Goal: Task Accomplishment & Management: Use online tool/utility

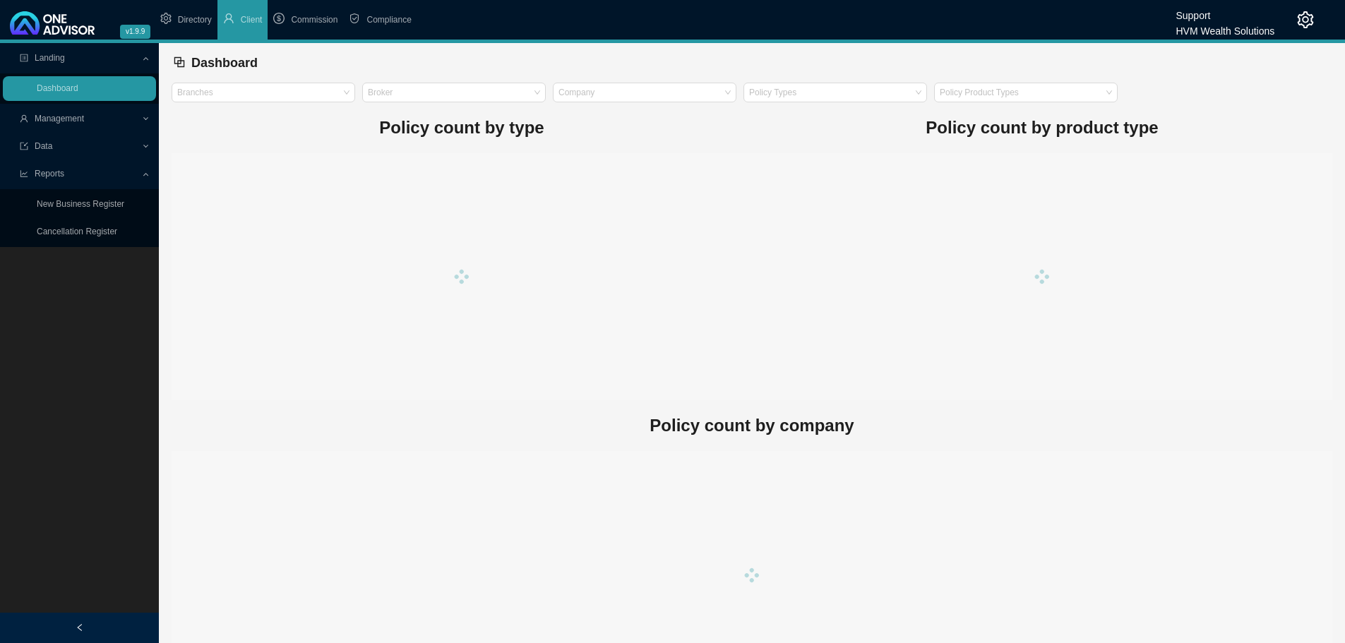
click at [383, 16] on span "Compliance" at bounding box center [388, 20] width 44 height 10
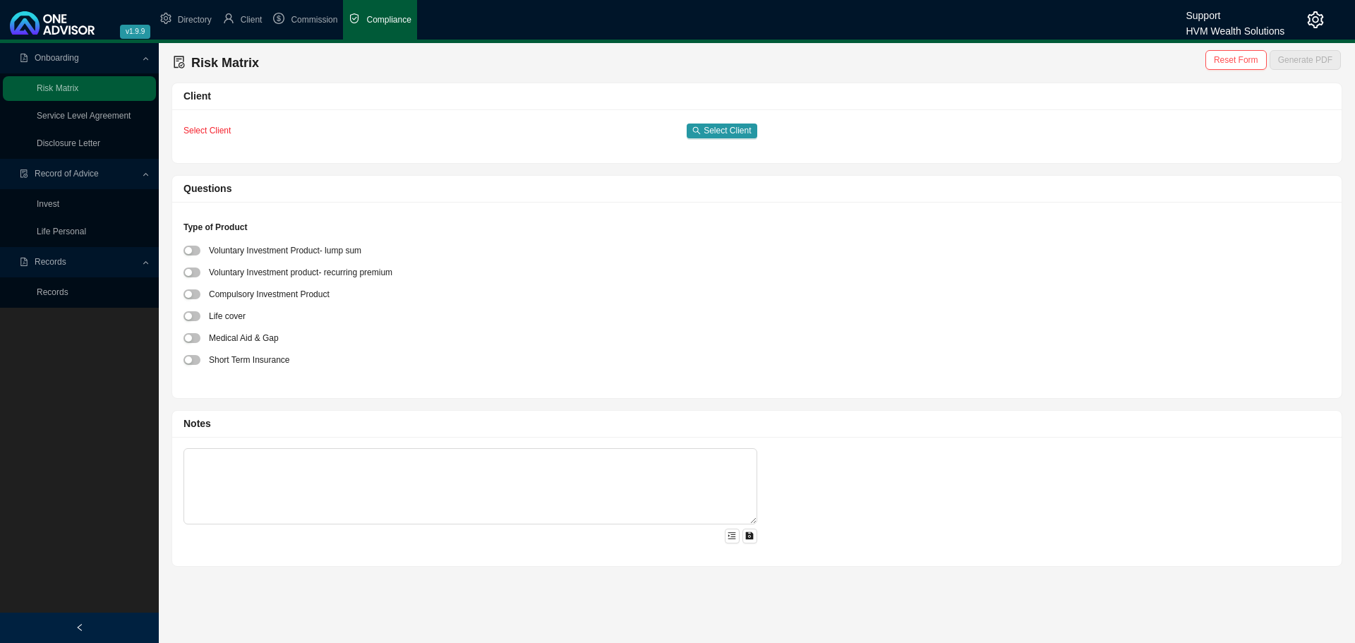
click at [66, 292] on link "Records" at bounding box center [53, 292] width 32 height 10
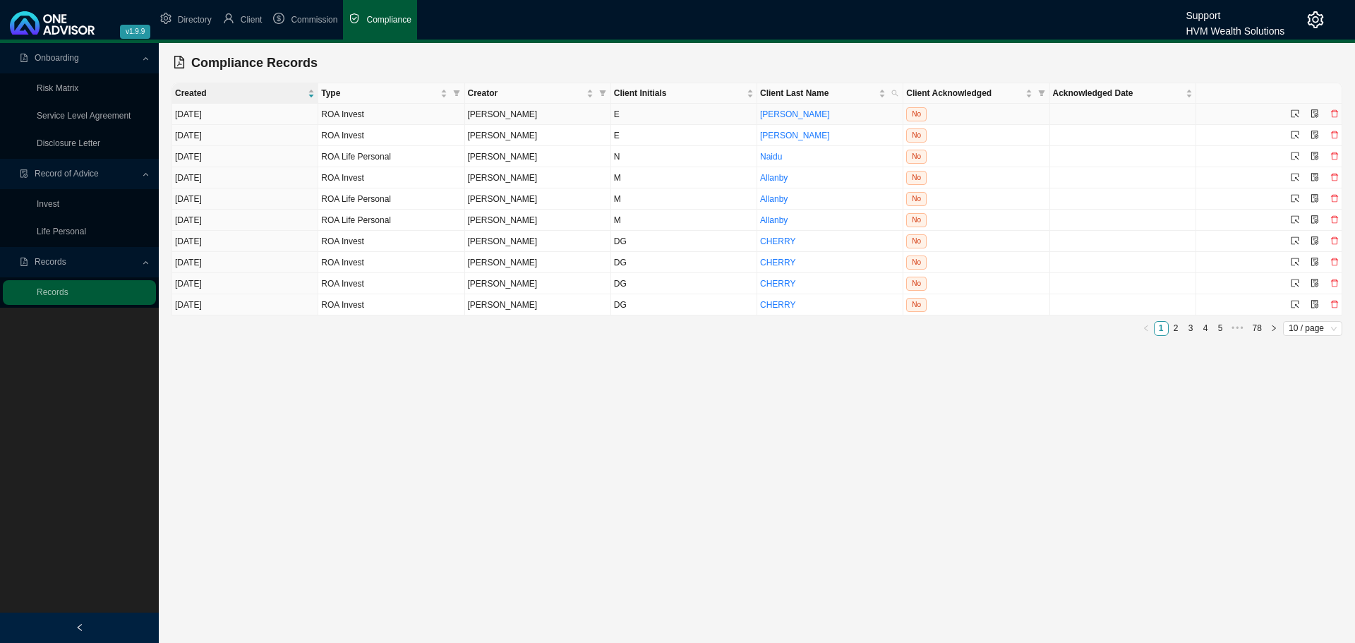
click at [832, 113] on td "[PERSON_NAME]" at bounding box center [831, 114] width 146 height 21
click at [1295, 114] on icon "select" at bounding box center [1295, 113] width 8 height 8
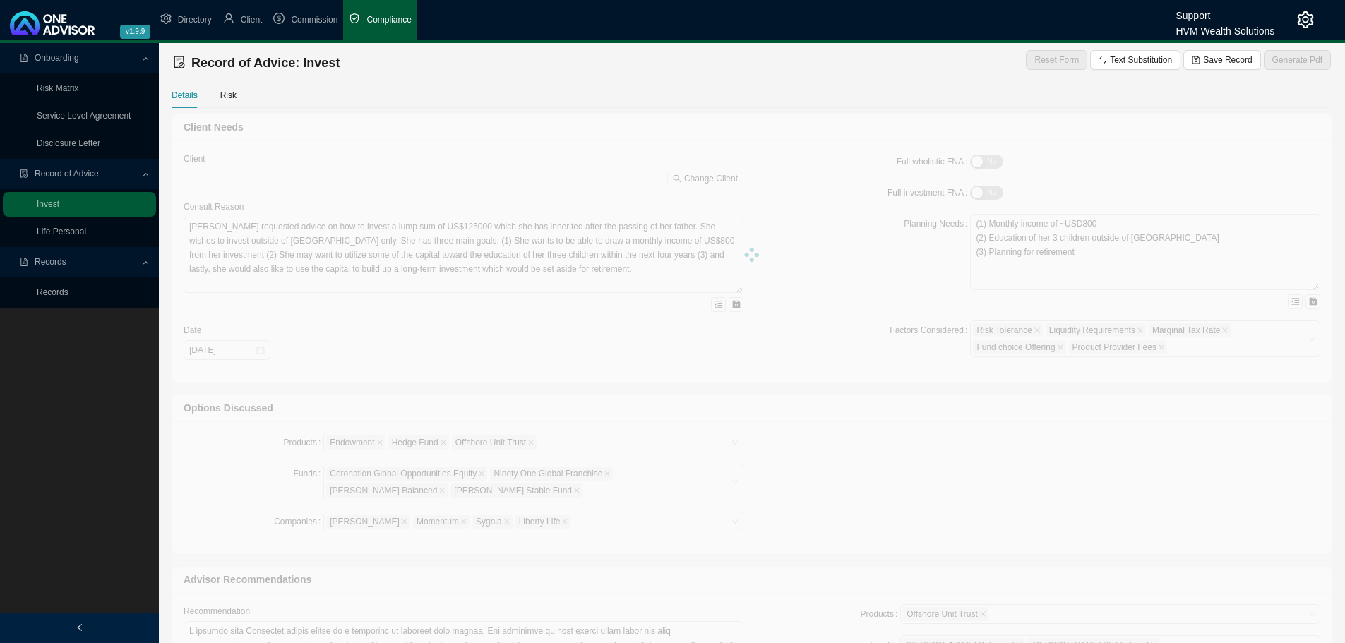
type textarea "This Record of Advice outlines the guidance provided regarding the restructurin…"
type textarea "You are [DEMOGRAPHIC_DATA], with three adult children and related dependants. Y…"
type textarea "Lo ipsu dolo sita consectet adipiscing, el seddoei tem incididun utl-etdo magna…"
type textarea "You have confirmed your decision to proceed with the recommendations provided i…"
type textarea "A traditional unit trust investment was considered during the planning process.…"
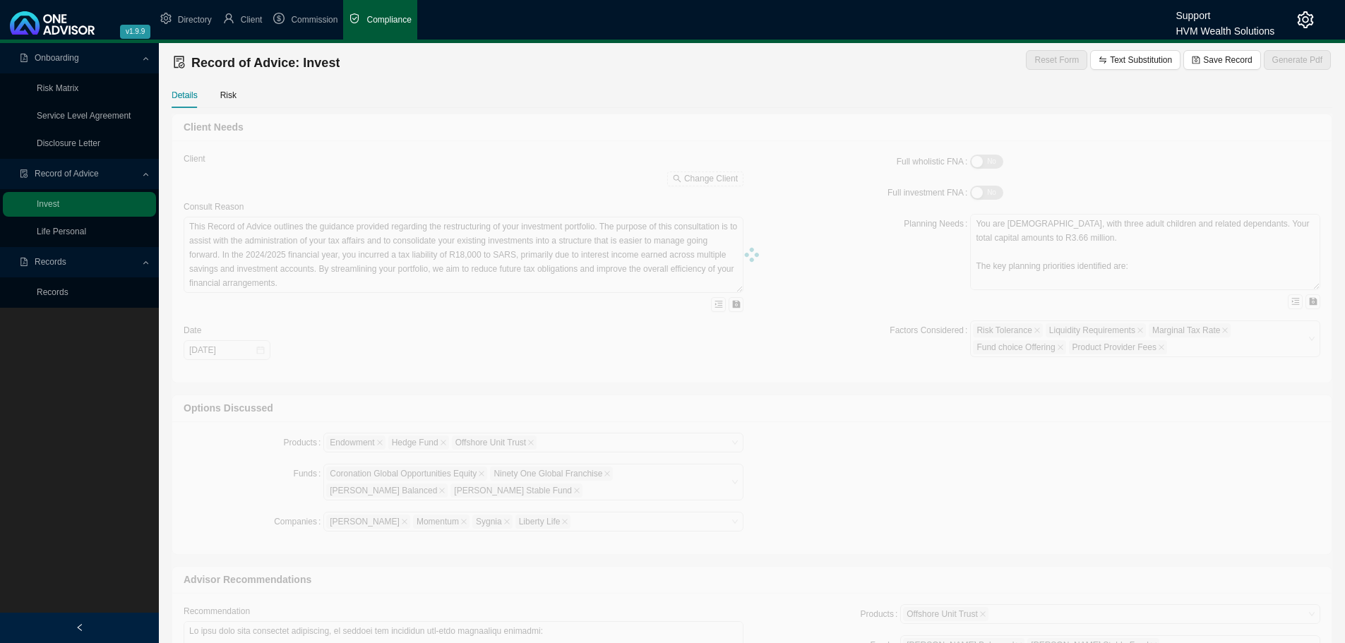
type input "[DATE]"
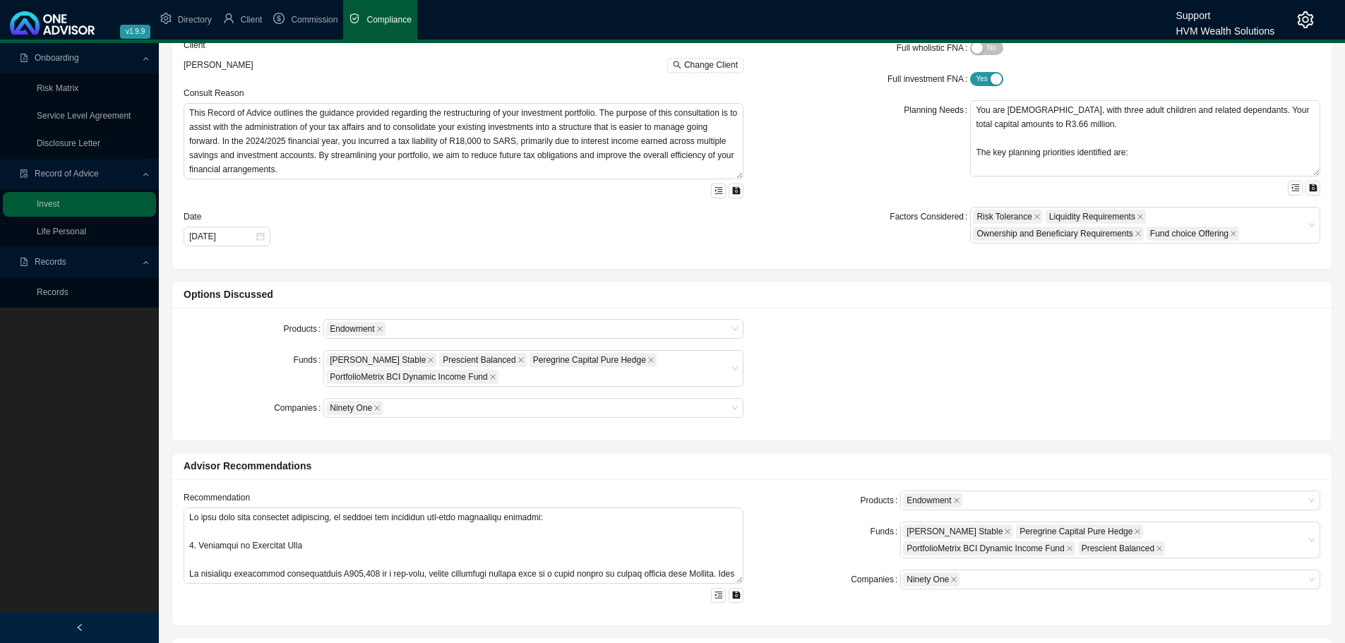
scroll to position [33, 0]
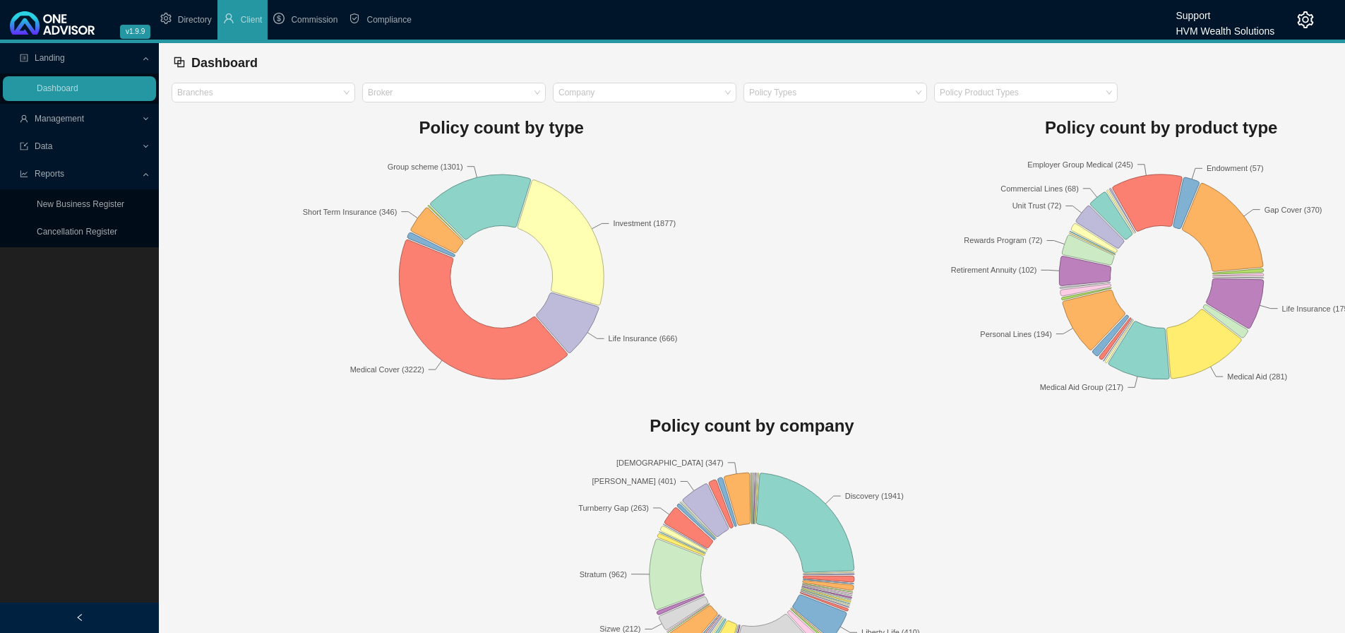
click at [383, 18] on span "Compliance" at bounding box center [388, 20] width 44 height 10
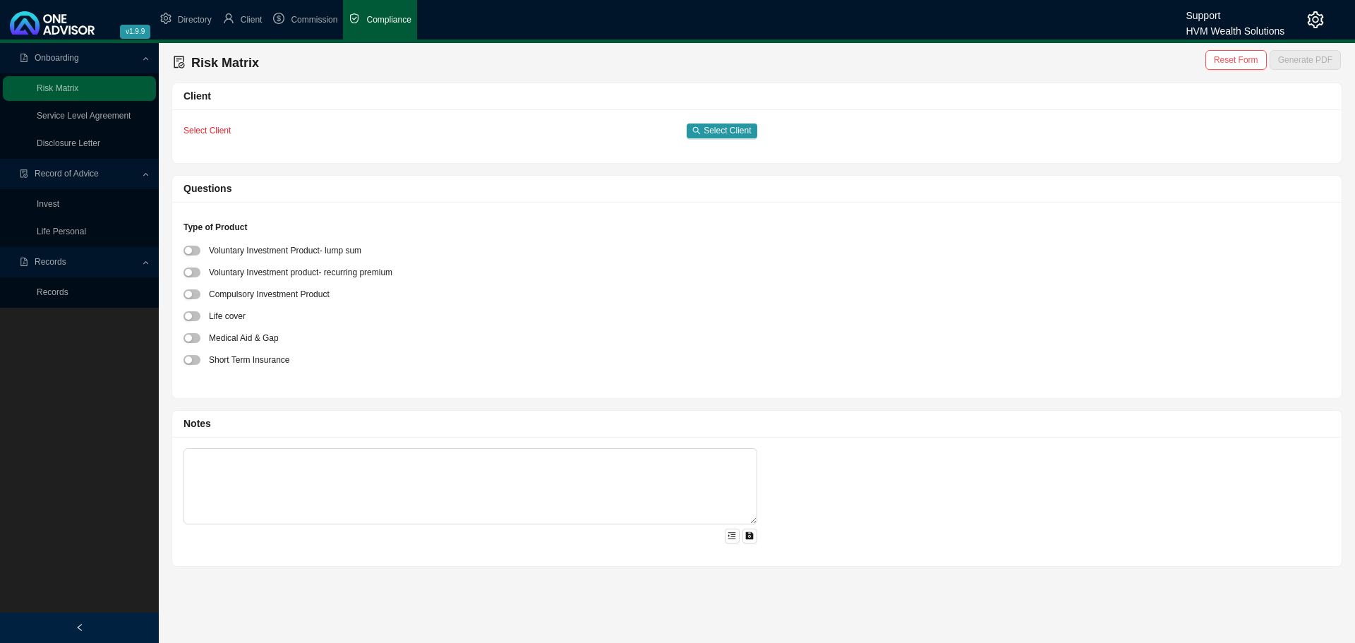
click at [47, 292] on link "Records" at bounding box center [53, 292] width 32 height 10
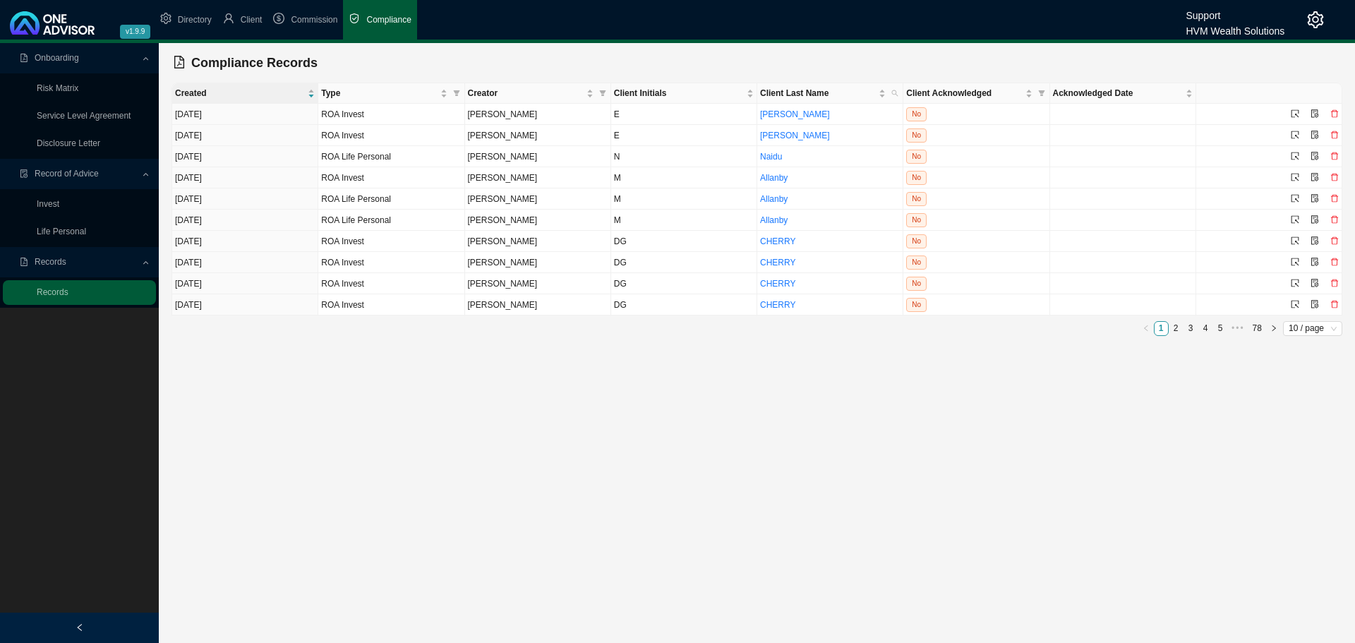
click at [1178, 325] on link "2" at bounding box center [1176, 328] width 13 height 13
click at [1292, 111] on icon "select" at bounding box center [1296, 114] width 8 height 8
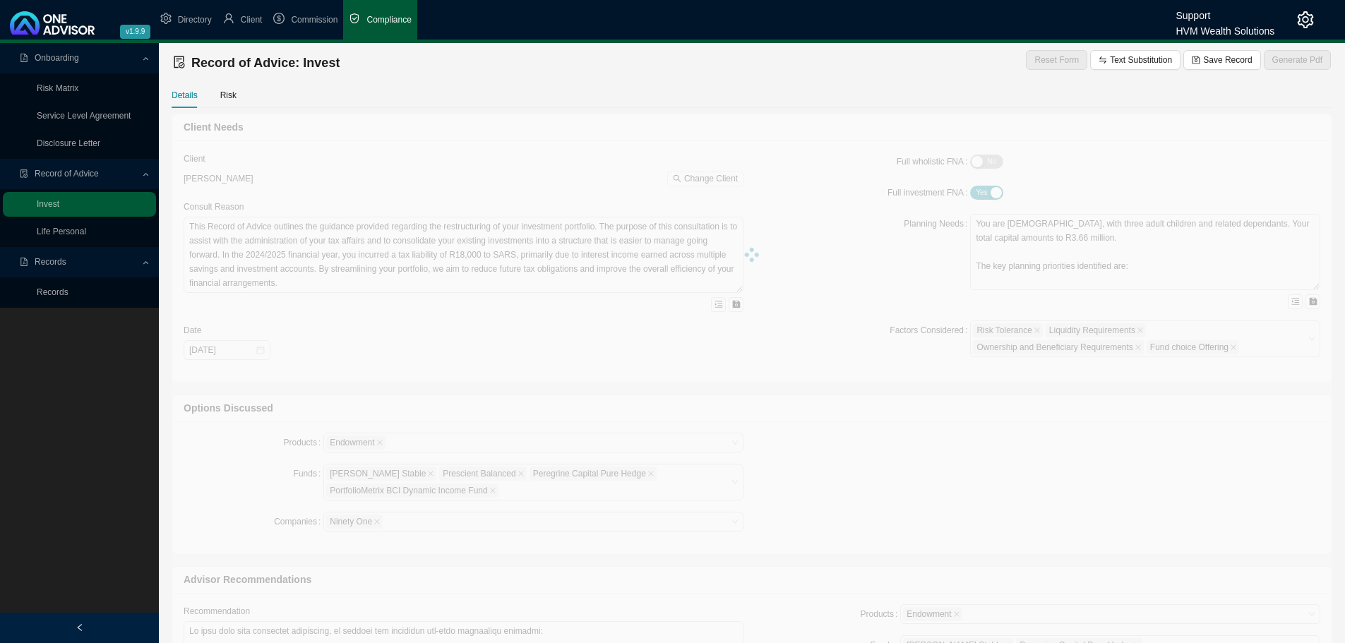
type textarea "This document serves as a Record of Advice (ROA) regarding your request to allo…"
type textarea "An investment analysis has not been performed for this advice. The focus is spe…"
type textarea "Lor ipsumdolo s Ametconse Adipiscinge seddoeiusmodt in Utlaboree 4652, dolor ma…"
type textarea "None"
type input "2025-09-02"
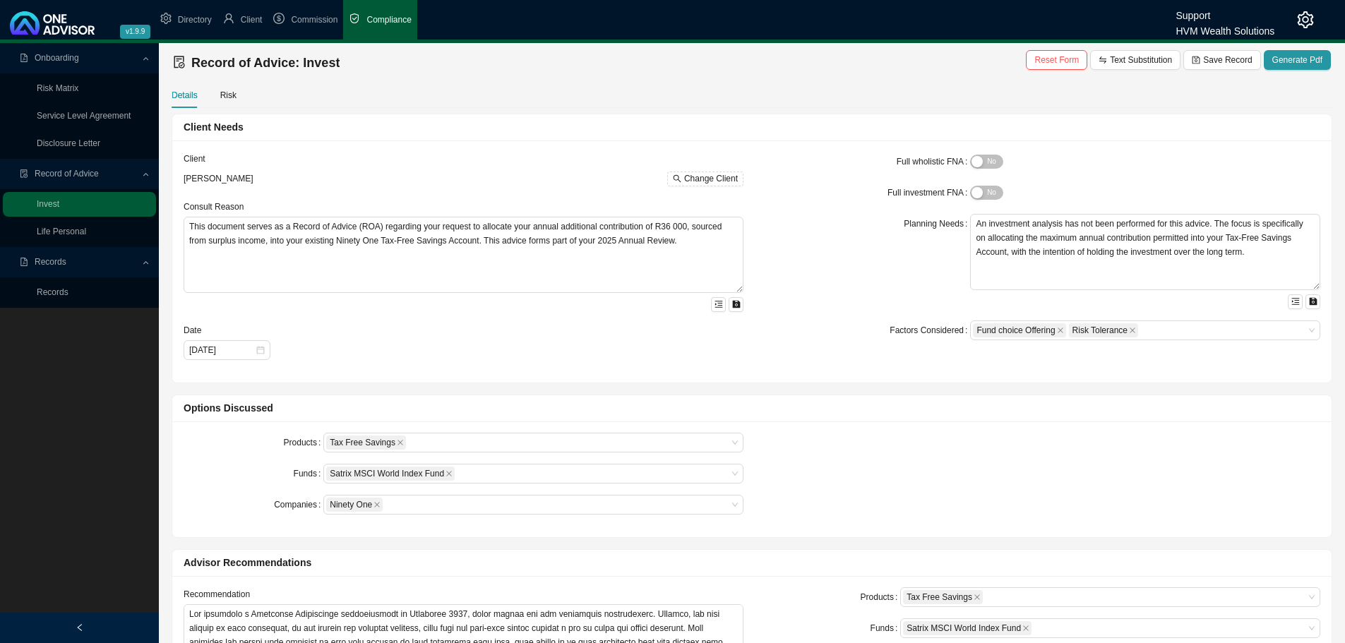
click at [1297, 59] on span "Generate Pdf" at bounding box center [1297, 60] width 50 height 14
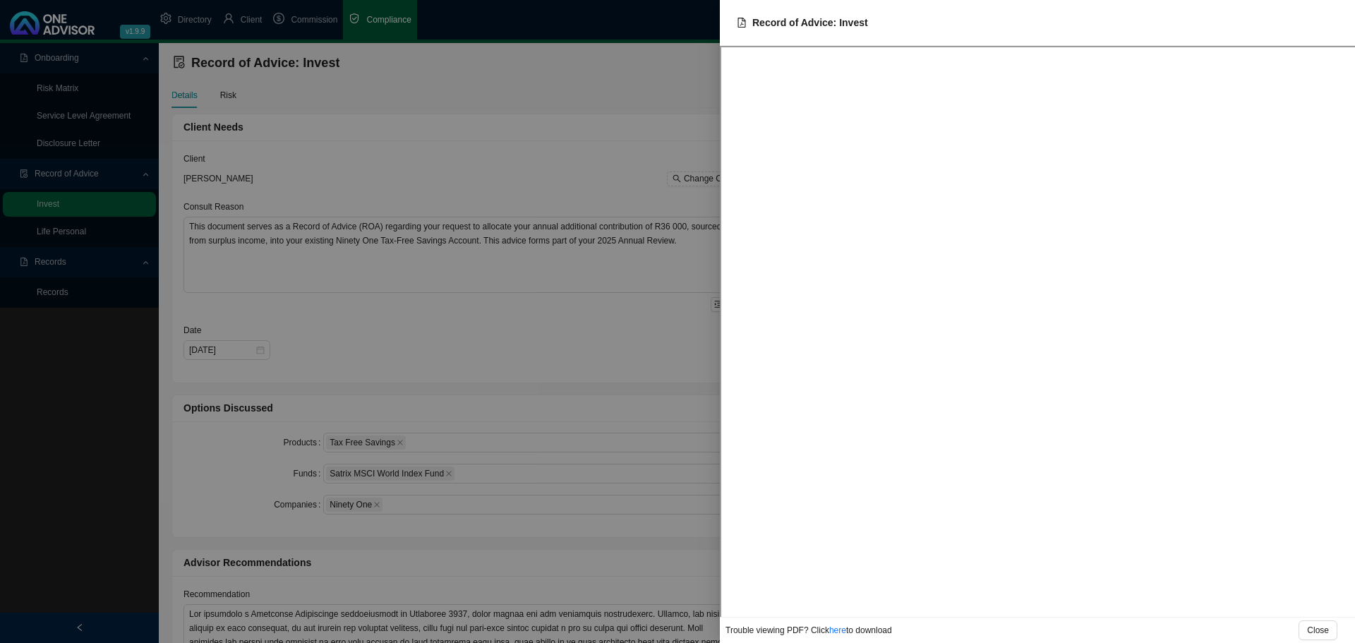
drag, startPoint x: 1090, startPoint y: 1, endPoint x: 598, endPoint y: 194, distance: 528.7
click at [598, 194] on div at bounding box center [677, 321] width 1355 height 643
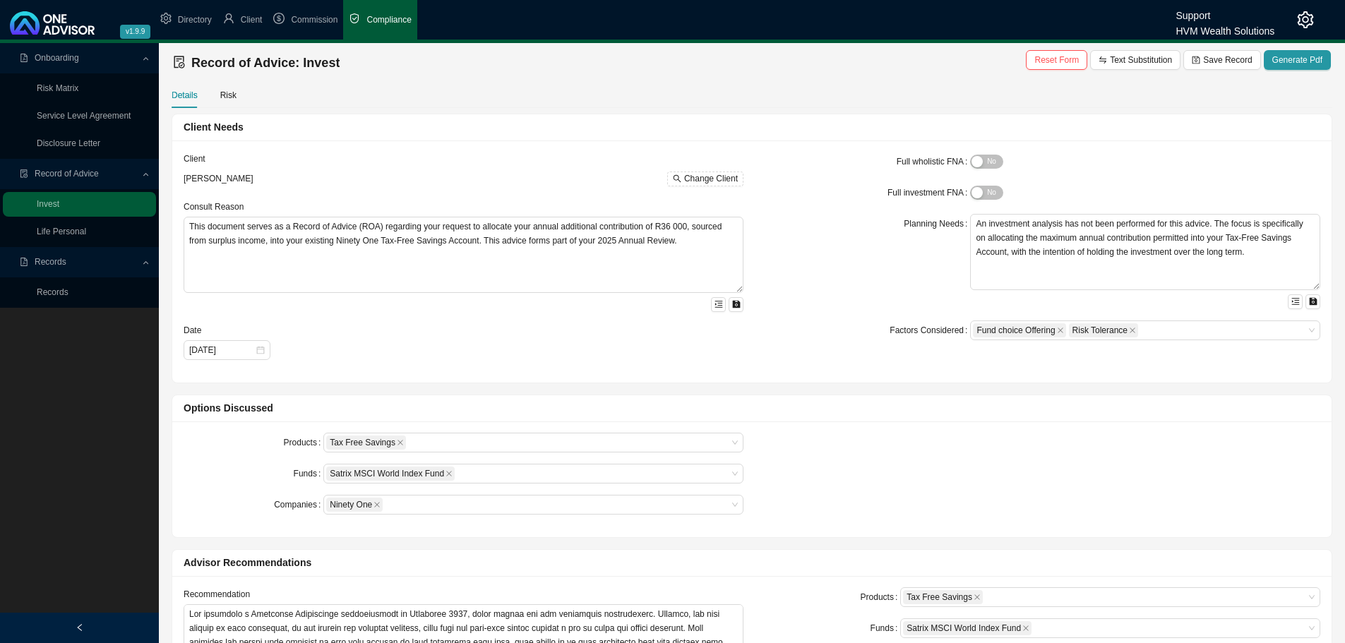
click at [1304, 16] on icon "setting" at bounding box center [1305, 19] width 17 height 17
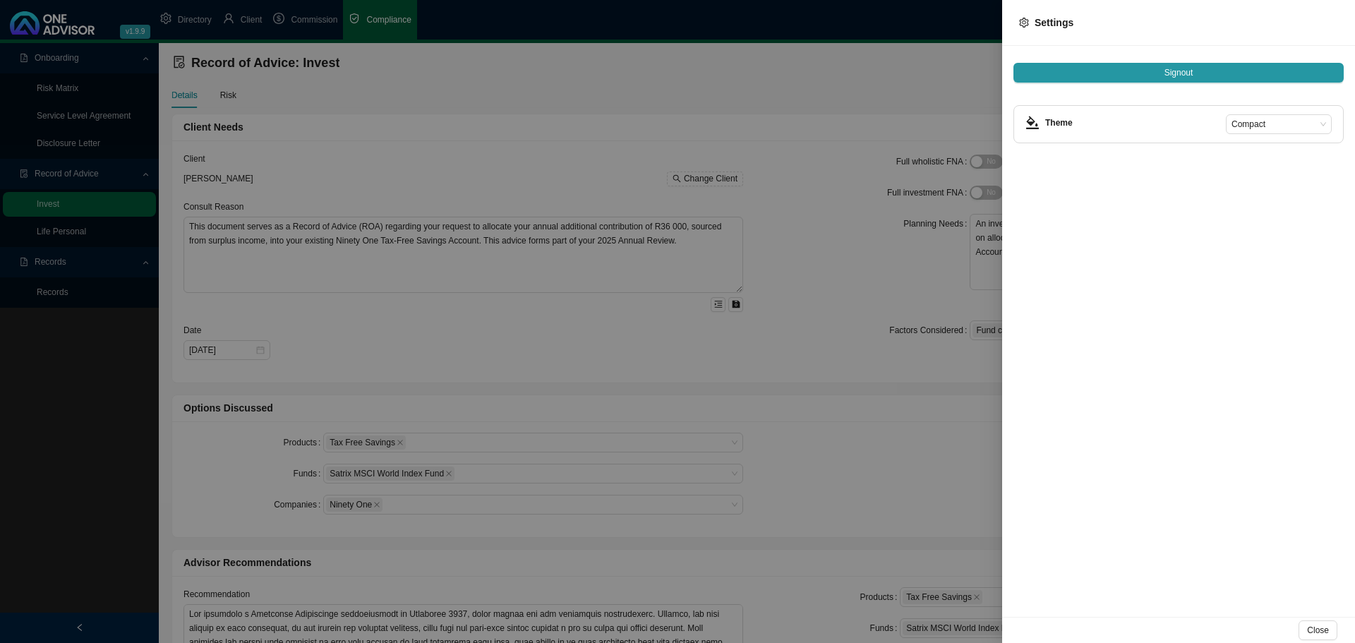
click at [1161, 74] on button "Signout" at bounding box center [1179, 73] width 330 height 20
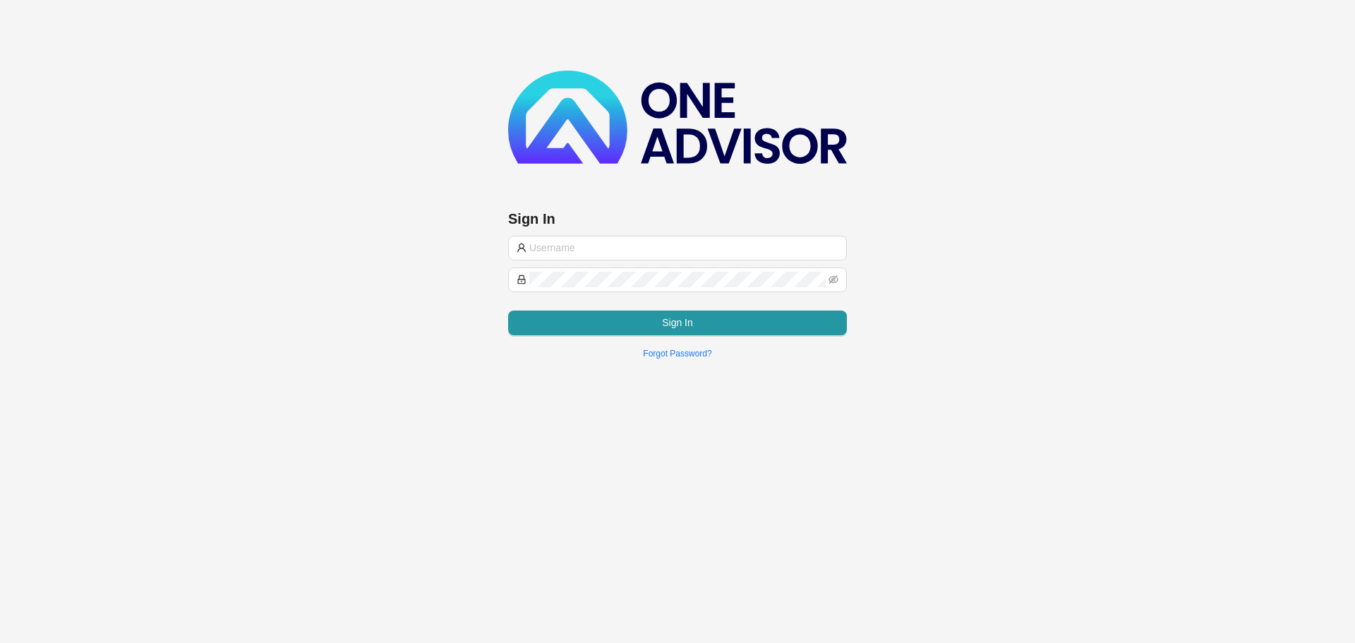
click at [619, 249] on input "text" at bounding box center [683, 248] width 309 height 16
type input "support@hvmws"
click at [832, 277] on icon "eye-invisible" at bounding box center [834, 279] width 10 height 8
click at [497, 275] on div "Sign In support@hvmws Sign In Forgot Password?" at bounding box center [677, 184] width 1355 height 369
drag, startPoint x: 607, startPoint y: 247, endPoint x: 479, endPoint y: 237, distance: 128.2
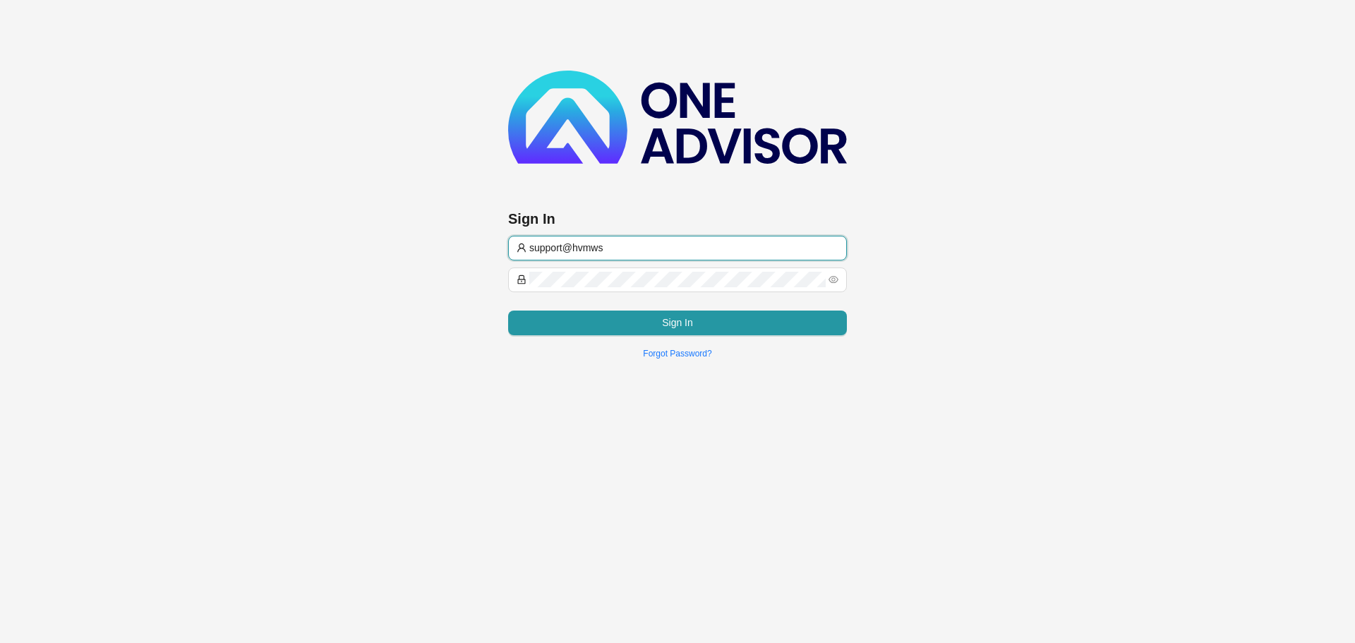
click at [479, 237] on div "Sign In support@hvmws Sign In Forgot Password?" at bounding box center [677, 184] width 1355 height 369
